Goal: Transaction & Acquisition: Book appointment/travel/reservation

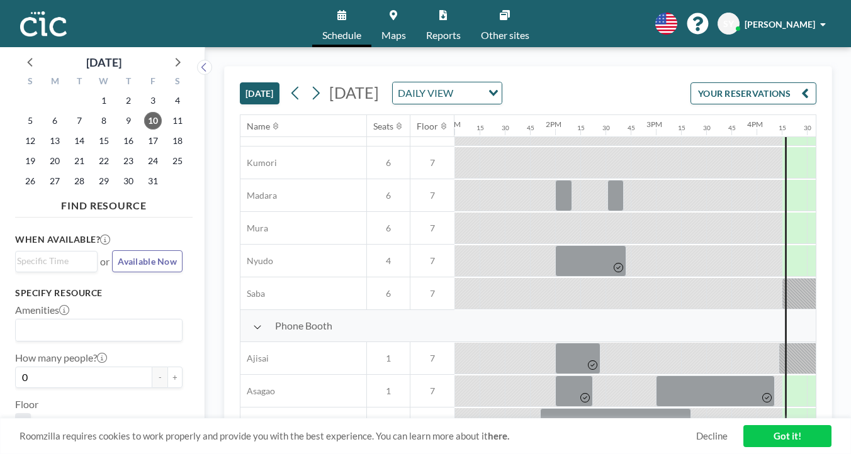
scroll to position [327, 1309]
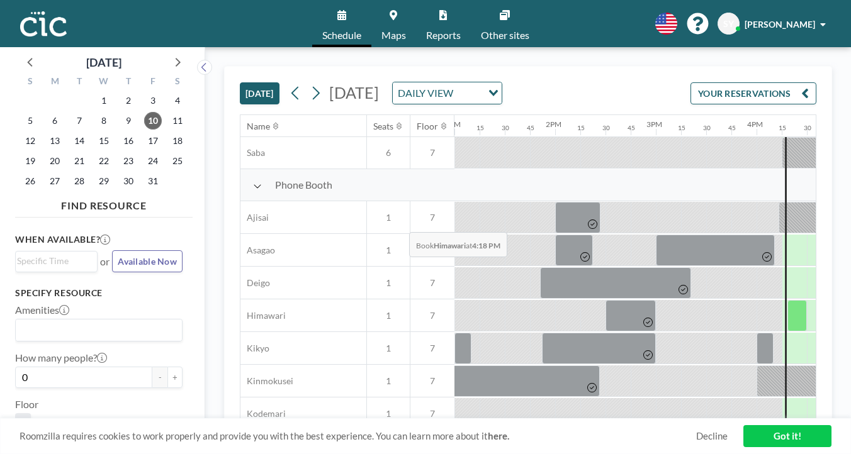
click at [787, 300] on div at bounding box center [797, 315] width 20 height 31
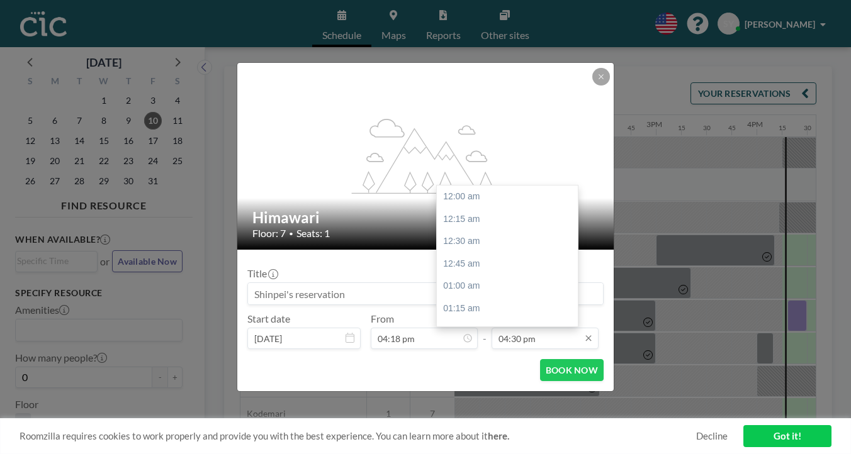
scroll to position [1326, 0]
click at [458, 383] on div "05:00 pm" at bounding box center [511, 394] width 148 height 23
type input "05:00 pm"
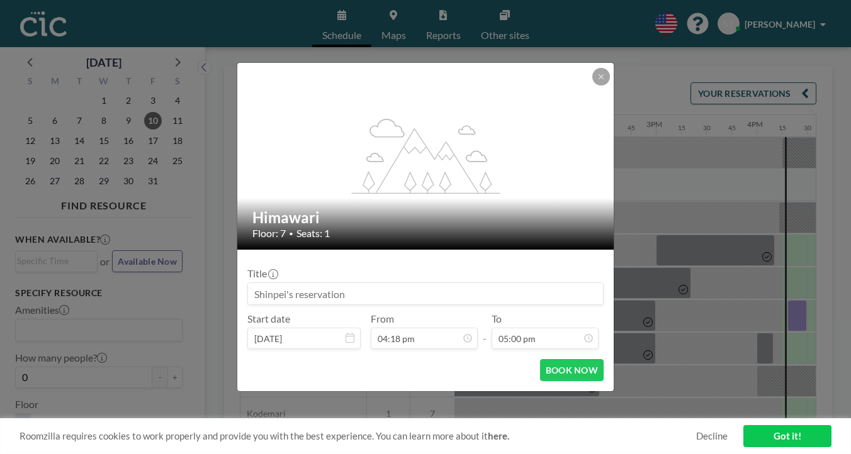
scroll to position [1366, 0]
click at [540, 359] on button "BOOK NOW" at bounding box center [572, 370] width 64 height 22
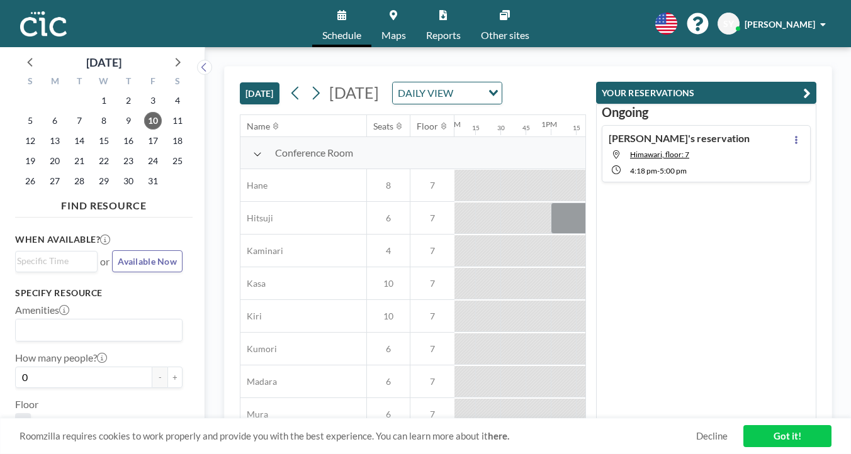
scroll to position [0, 1309]
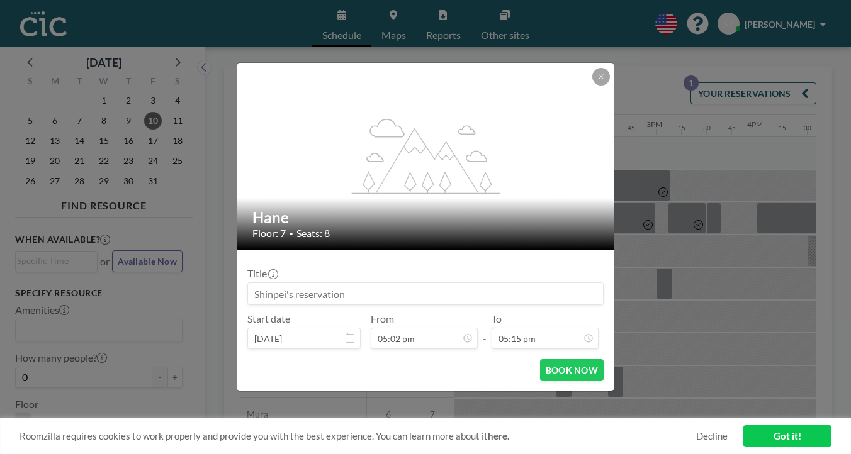
scroll to position [1386, 0]
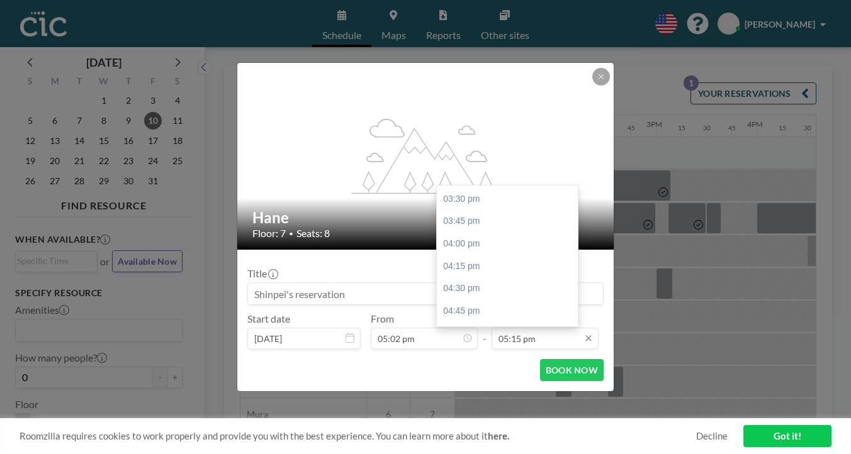
click at [527, 328] on input "05:15 pm" at bounding box center [544, 338] width 107 height 21
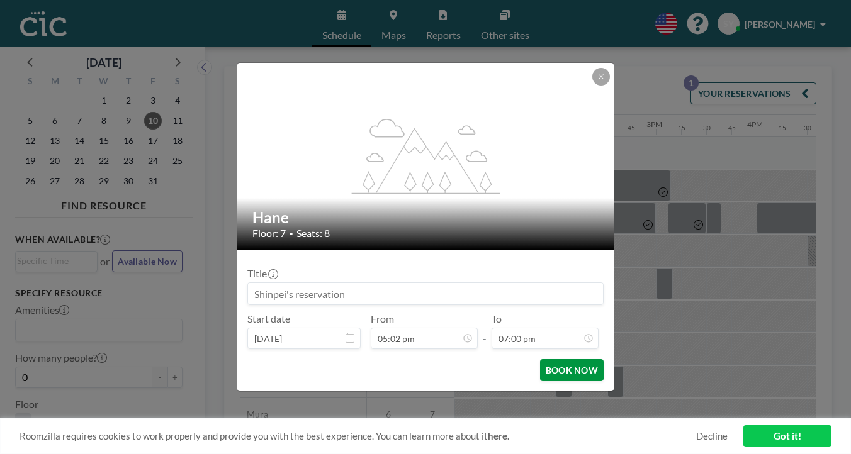
scroll to position [1526, 0]
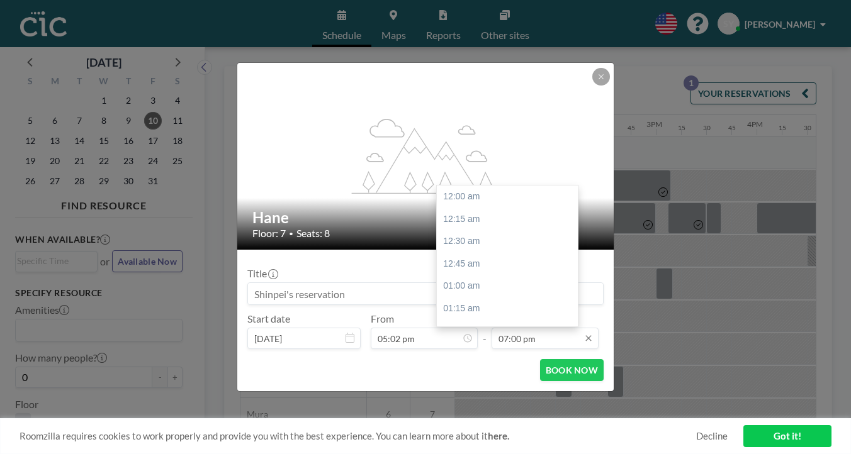
click at [534, 328] on input "07:00 pm" at bounding box center [544, 338] width 107 height 21
click at [464, 379] on div "06:00 pm" at bounding box center [511, 390] width 148 height 23
type input "06:00 pm"
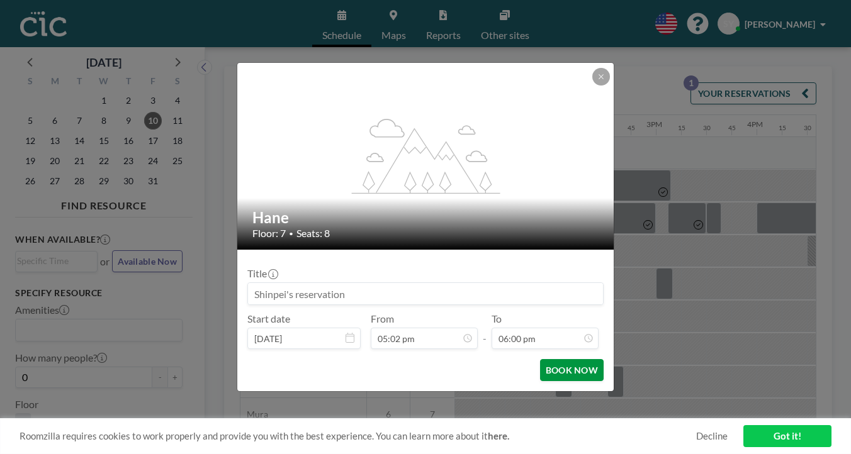
click at [544, 359] on button "BOOK NOW" at bounding box center [572, 370] width 64 height 22
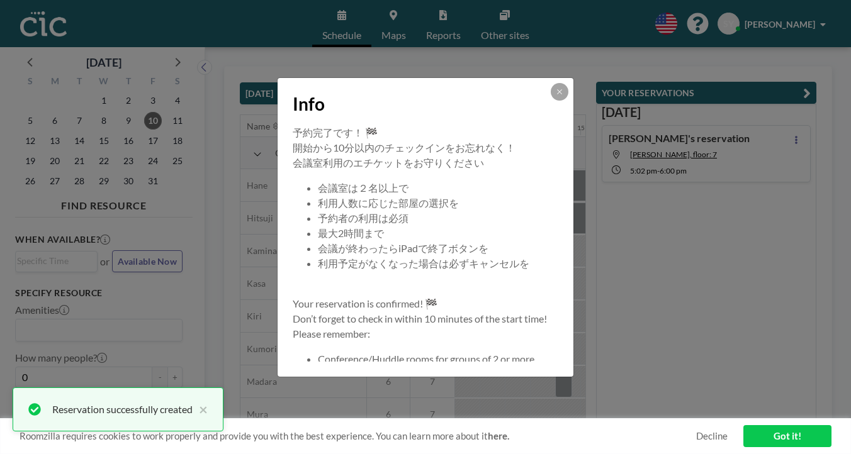
click at [550, 101] on button at bounding box center [559, 92] width 18 height 18
